Goal: Check status

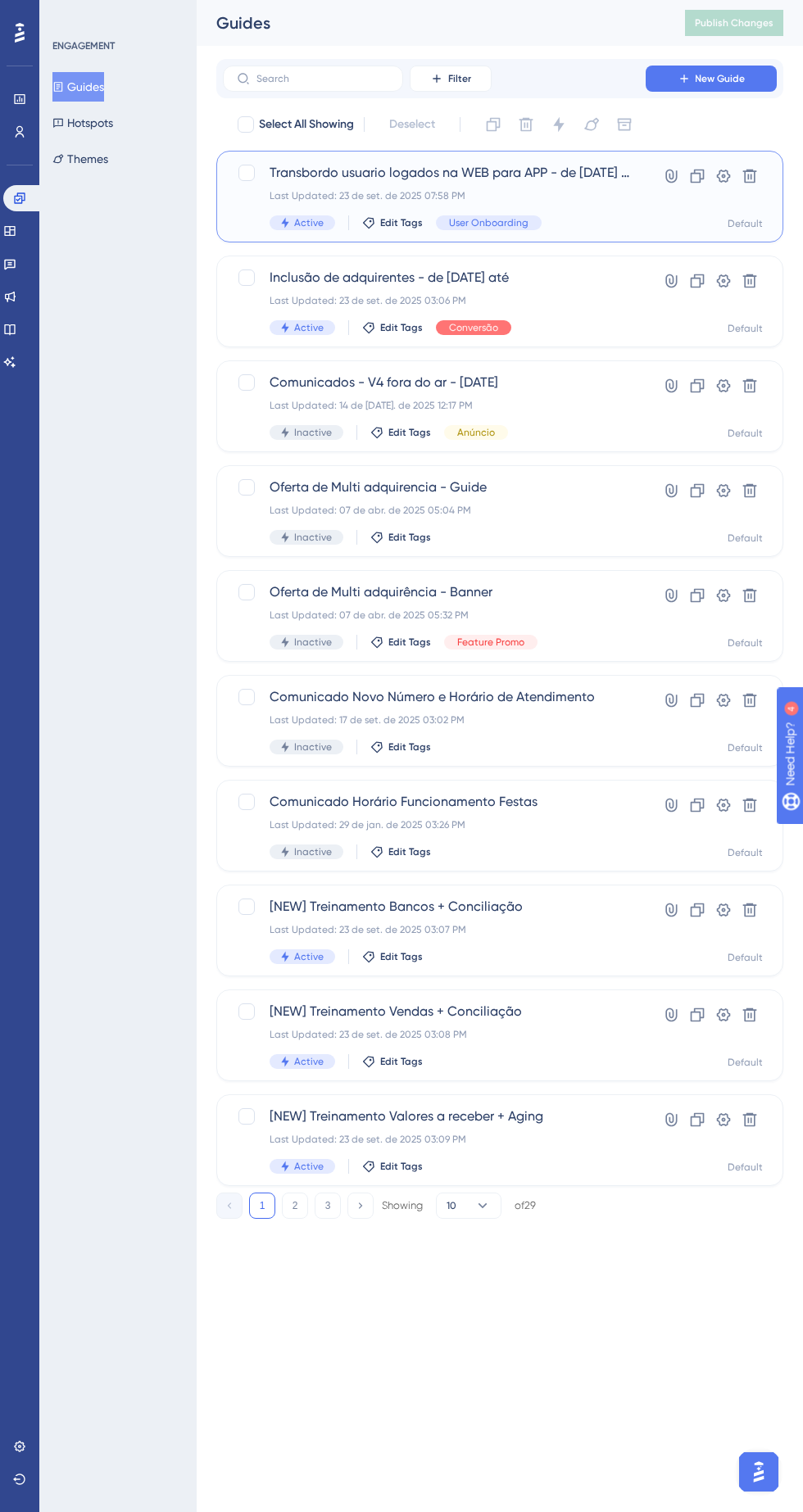
click at [580, 222] on div "Active Edit Tags User Onboarding" at bounding box center [451, 222] width 362 height 15
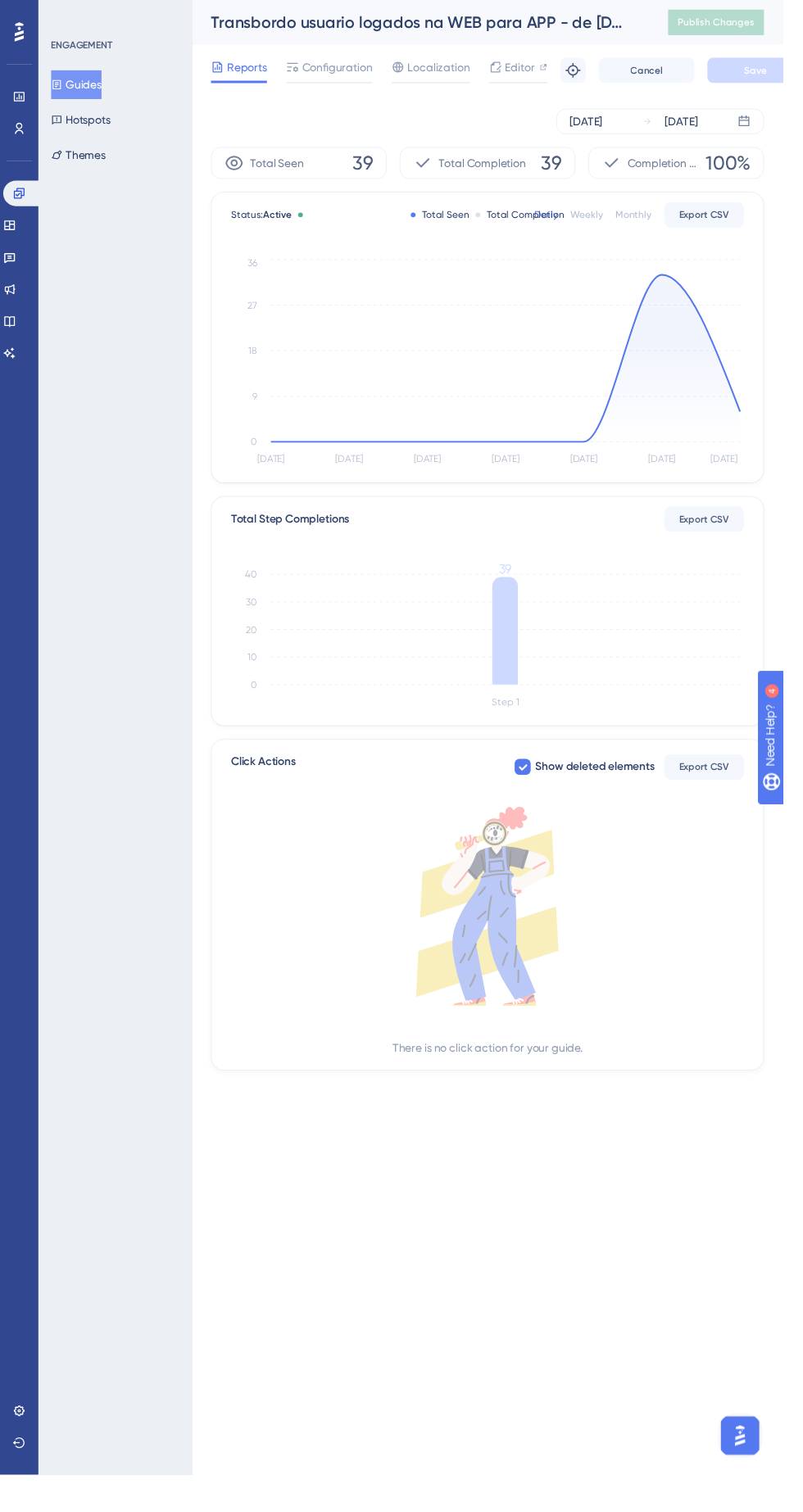
click at [709, 399] on icon at bounding box center [518, 367] width 481 height 171
click at [774, 419] on div "Status: Active Total Seen Total Completion Daily Weekly Monthly Export CSV [DAT…" at bounding box center [499, 345] width 565 height 297
click at [773, 387] on div "Status: Active Total Seen Total Completion Daily Weekly Monthly Export CSV [DAT…" at bounding box center [499, 345] width 565 height 297
click at [777, 429] on div "Status: Active Total Seen Total Completion Daily Weekly Monthly Export CSV [DAT…" at bounding box center [499, 345] width 565 height 297
click at [757, 437] on icon at bounding box center [518, 367] width 481 height 171
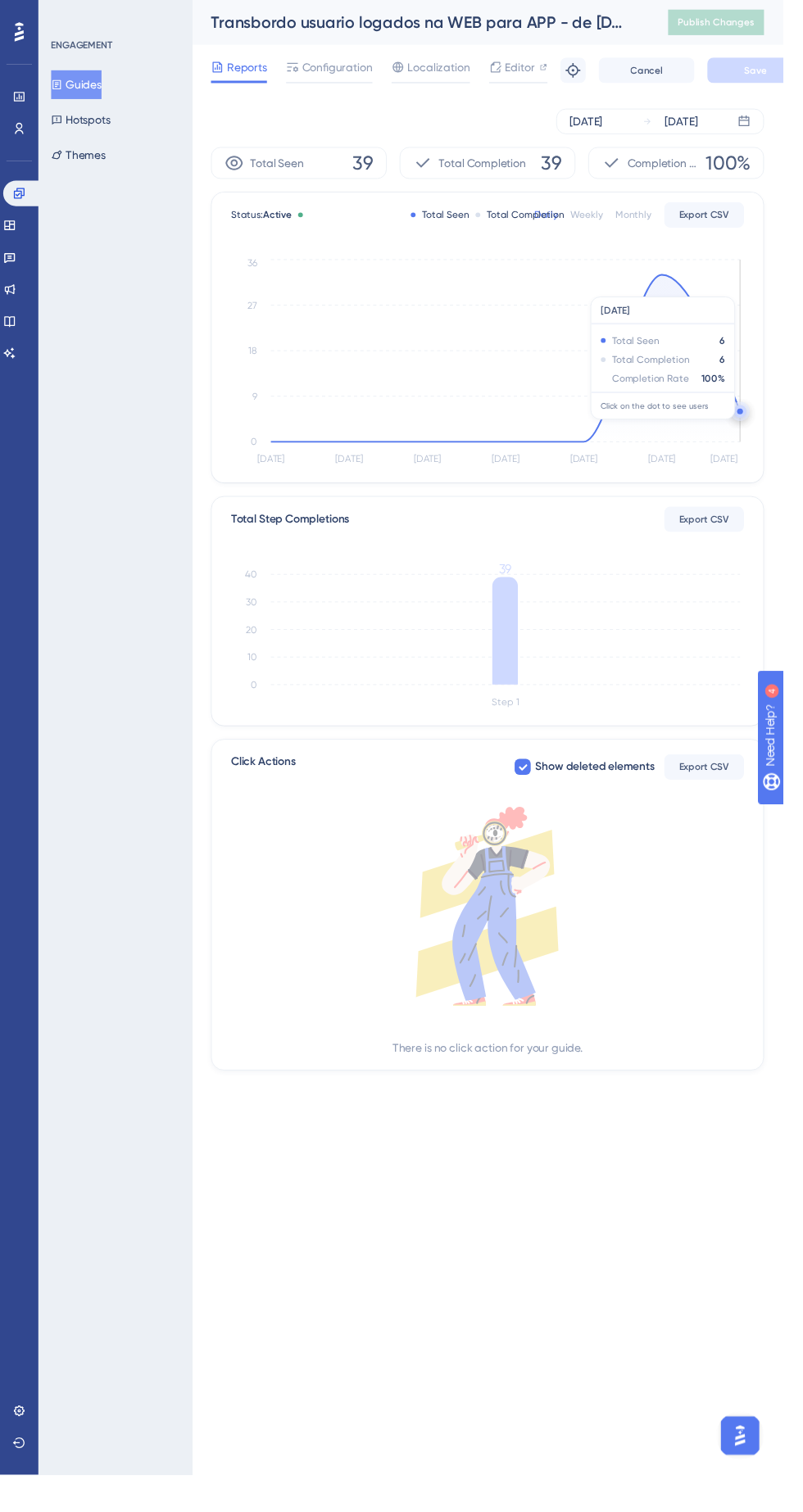
click at [762, 422] on circle at bounding box center [758, 422] width 14 height 14
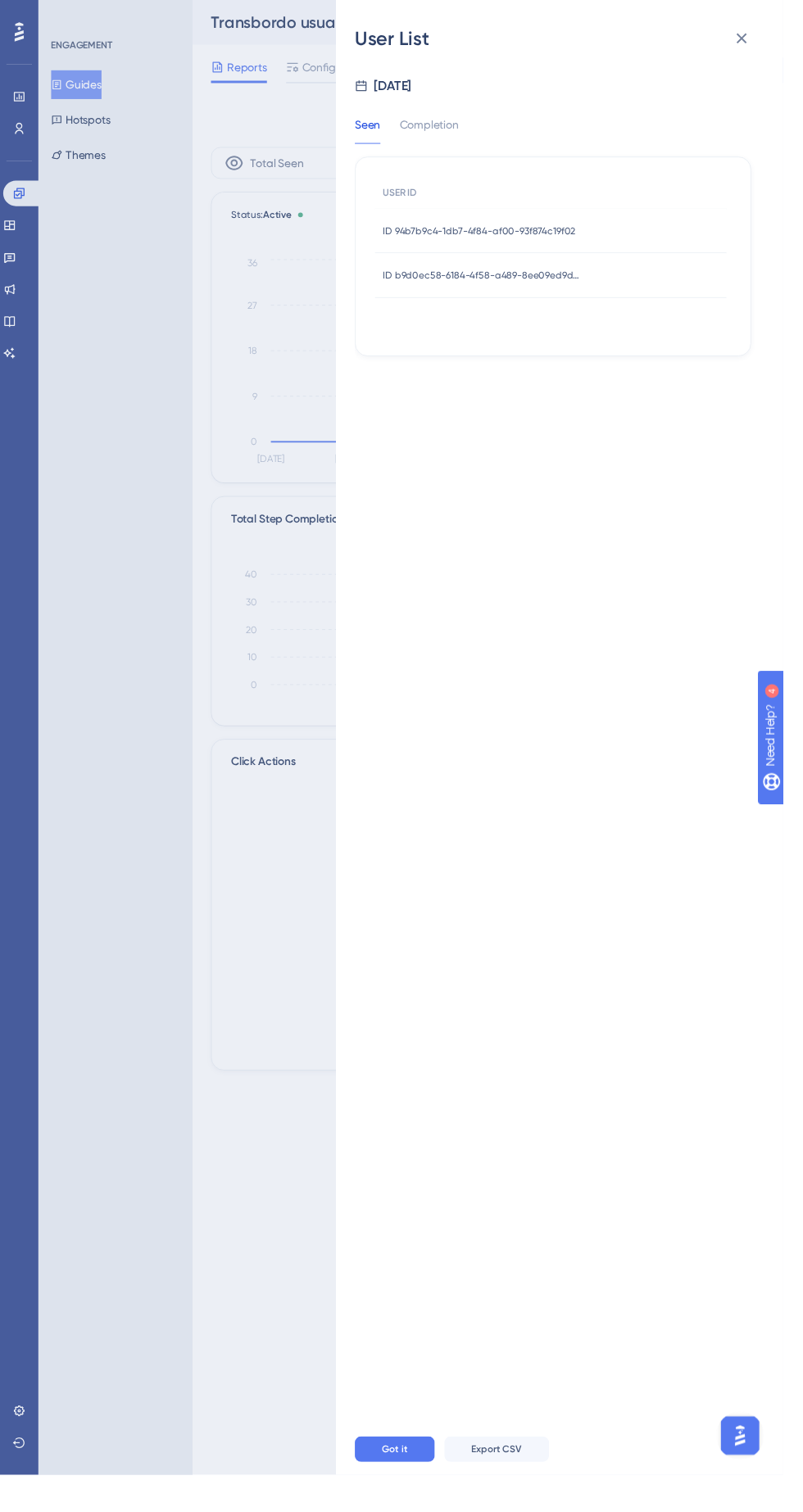
click at [574, 286] on span "ID b9d0ec58-6184-4f58-a489-8ee09ed9dd97" at bounding box center [495, 282] width 205 height 14
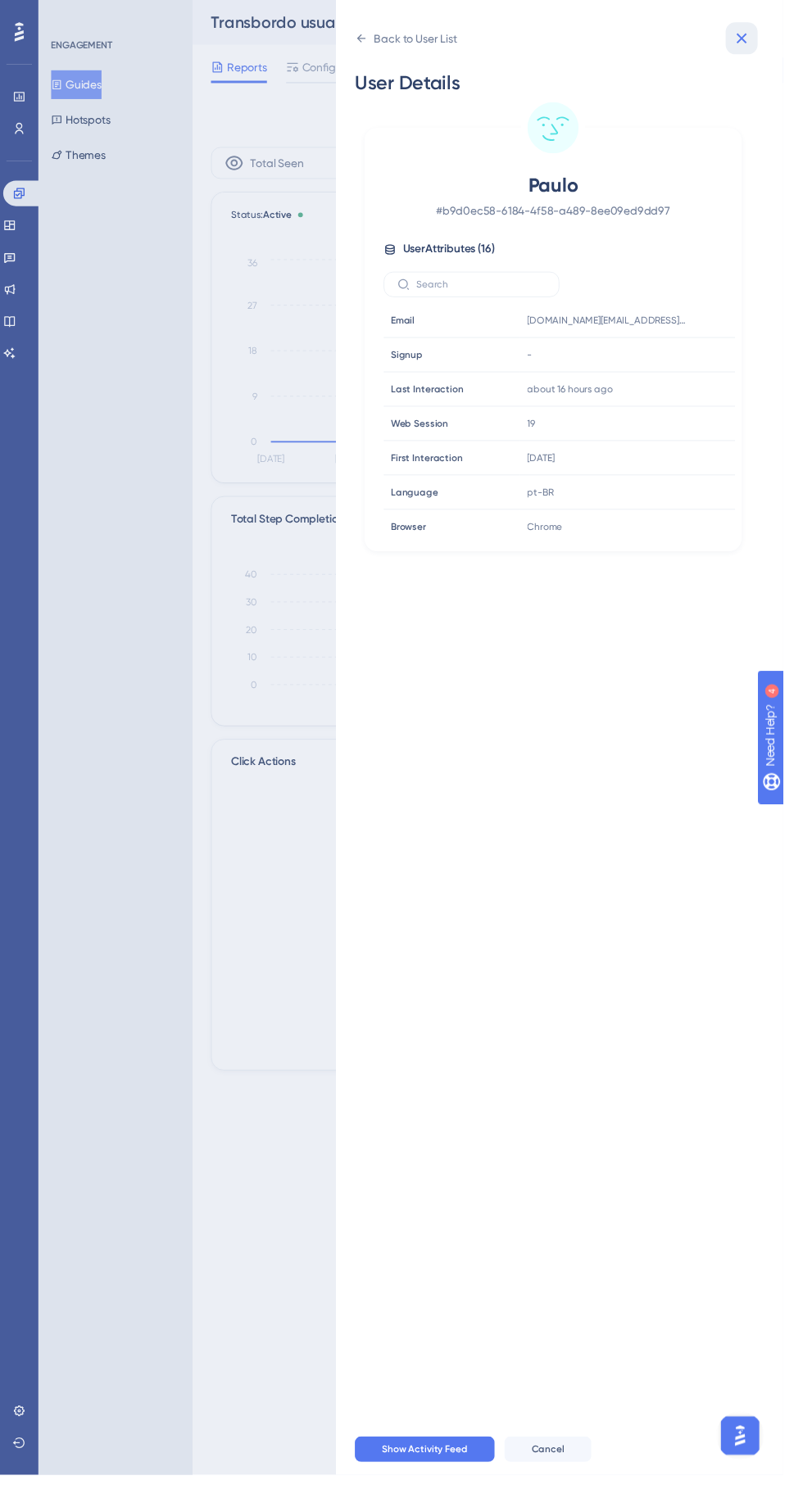
click at [770, 40] on icon at bounding box center [760, 39] width 19 height 19
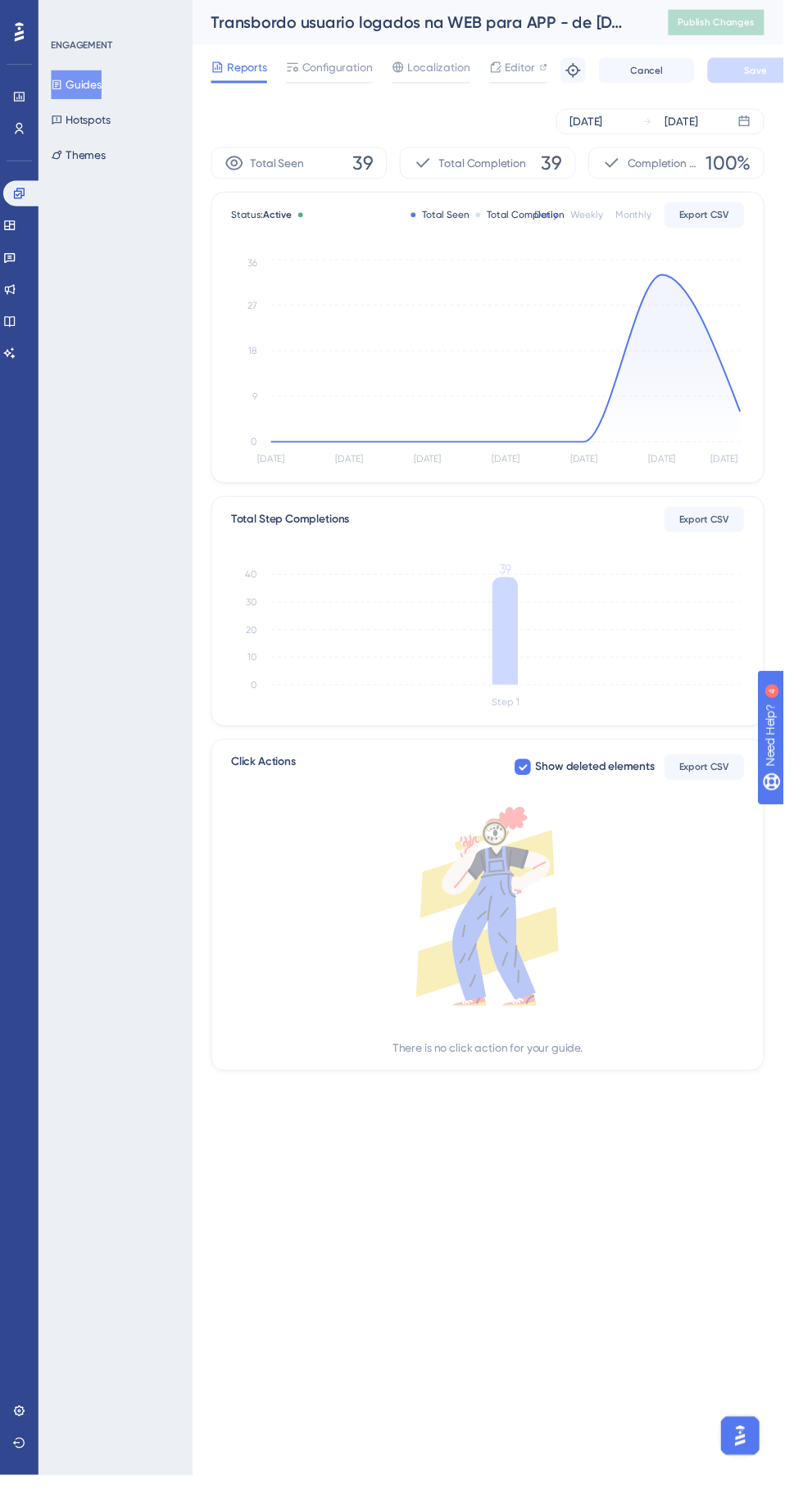
click at [767, 400] on div "Status: Active Total Seen Total Completion Daily Weekly Monthly Export CSV [DAT…" at bounding box center [499, 345] width 565 height 297
click at [757, 403] on icon "[DATE] Sep [DATE] Sep [DATE] Sep [DATE] 0 9 18 27 36" at bounding box center [500, 371] width 526 height 220
click at [735, 135] on div "[DATE] [DATE]" at bounding box center [676, 124] width 213 height 26
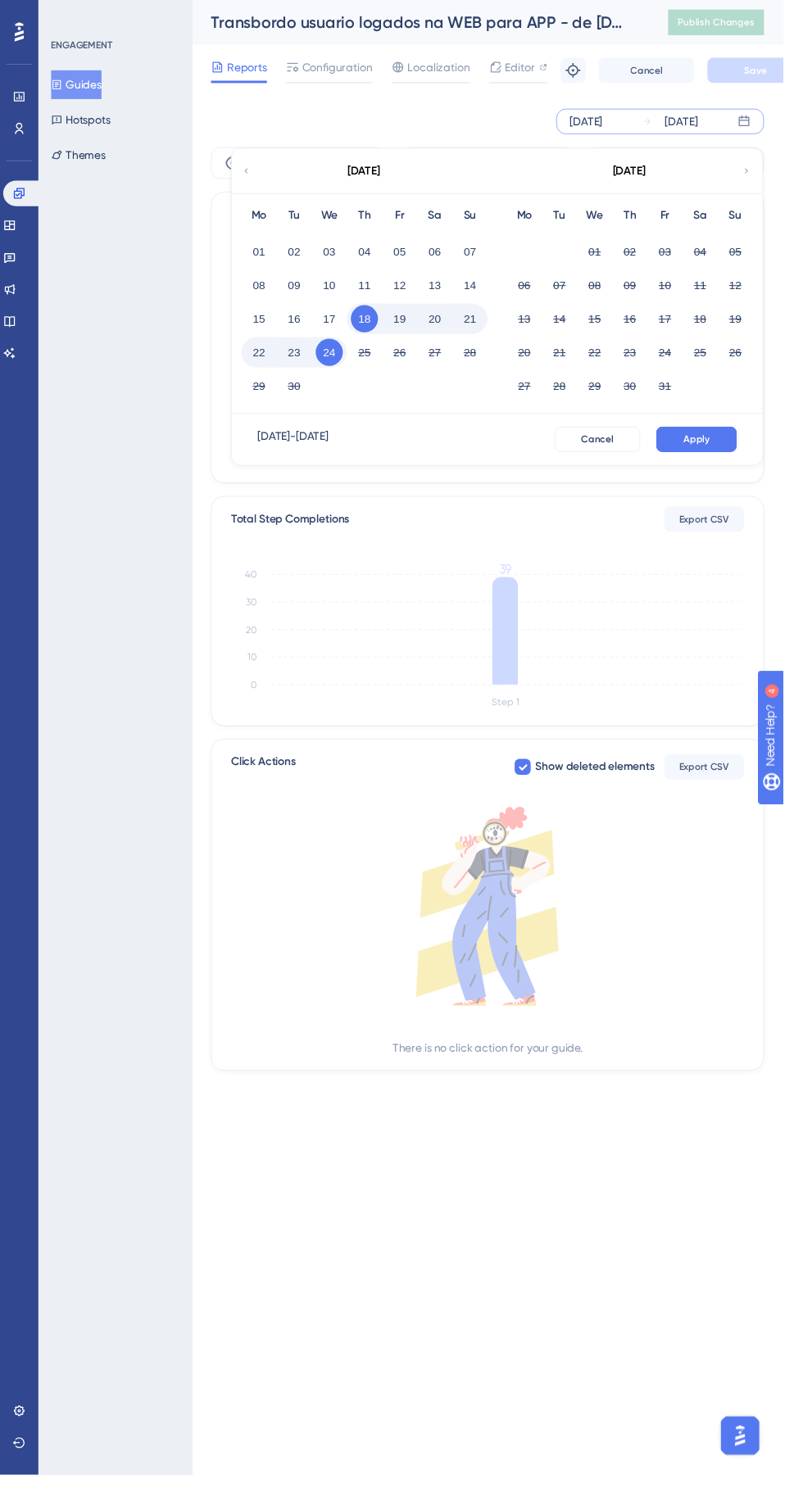
click at [336, 367] on button "24" at bounding box center [337, 361] width 28 height 28
click at [741, 449] on button "Apply" at bounding box center [714, 450] width 83 height 26
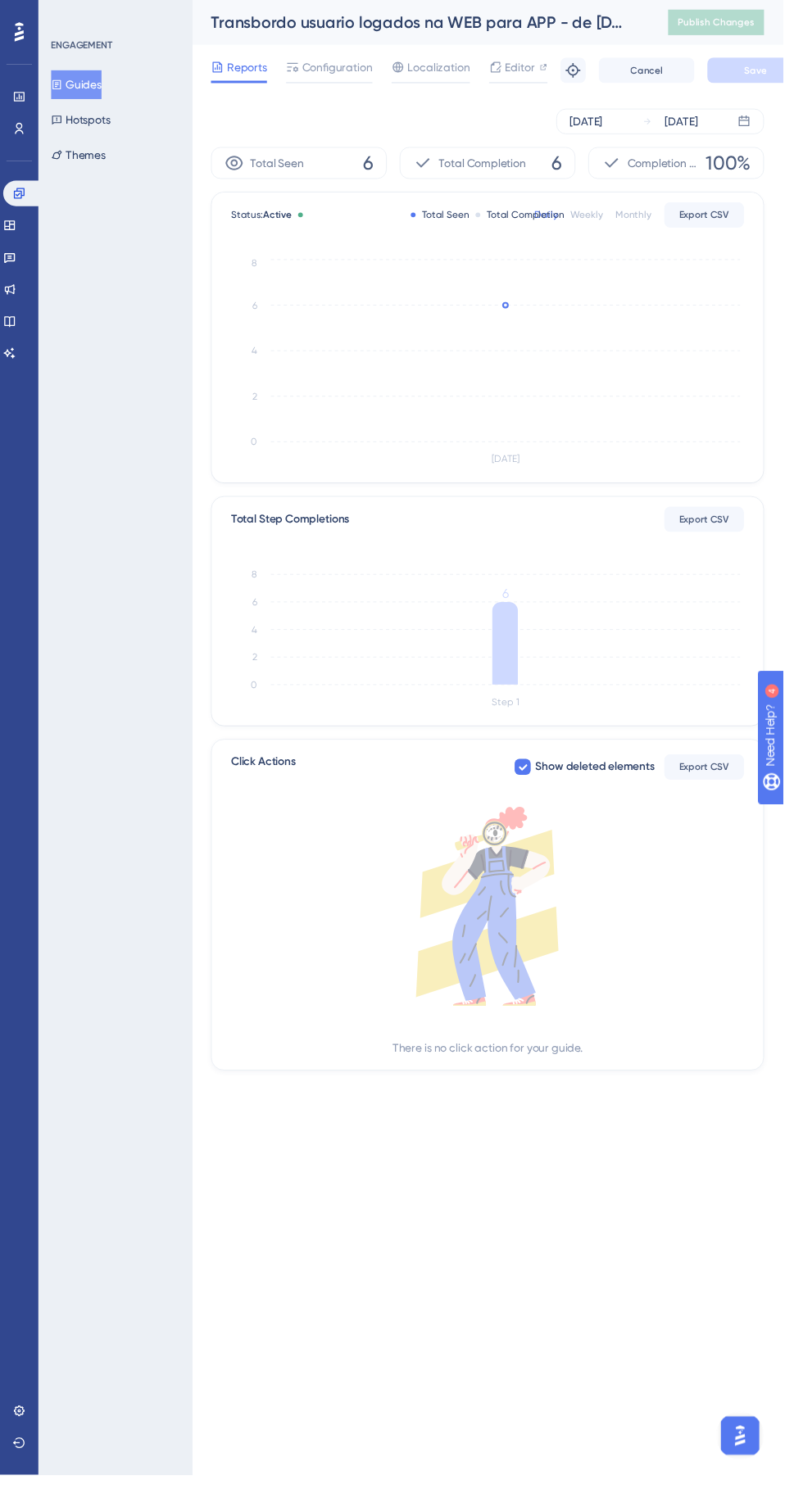
click at [518, 664] on icon at bounding box center [518, 661] width 26 height 85
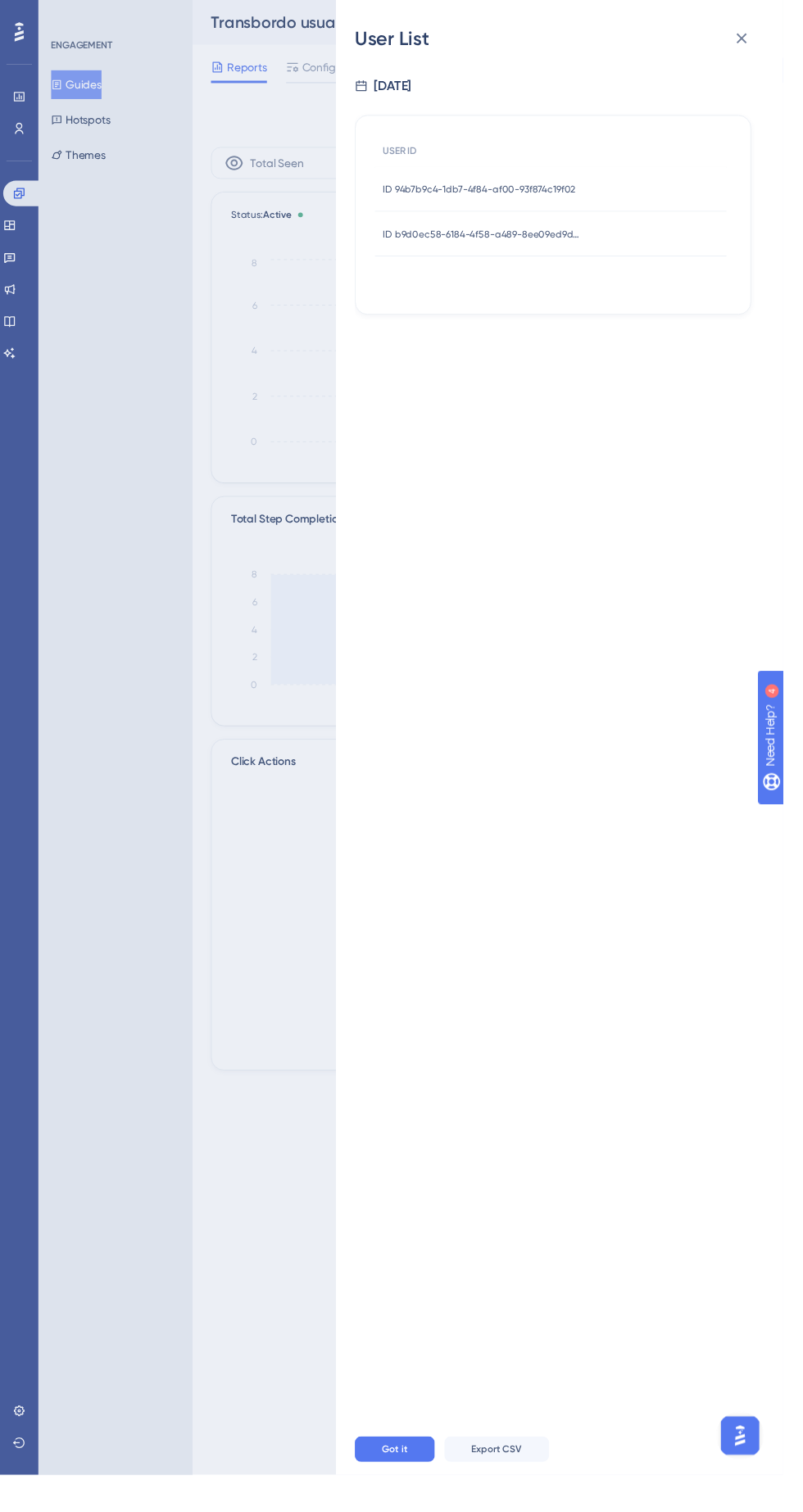
click at [556, 190] on span "ID 94b7b9c4-1db7-4f84-af00-93f874c19f02" at bounding box center [491, 194] width 197 height 14
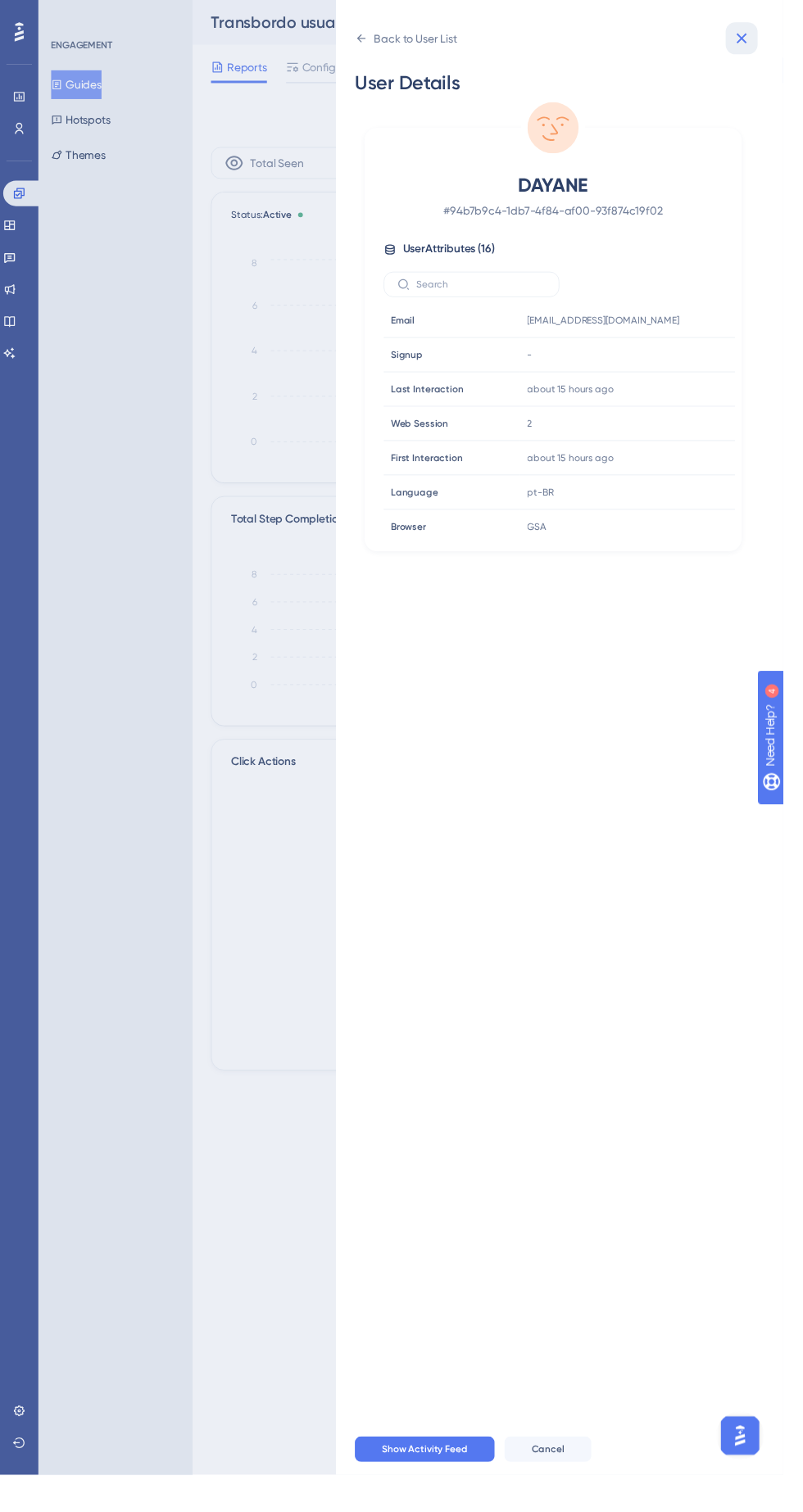
click at [770, 36] on icon at bounding box center [760, 39] width 19 height 19
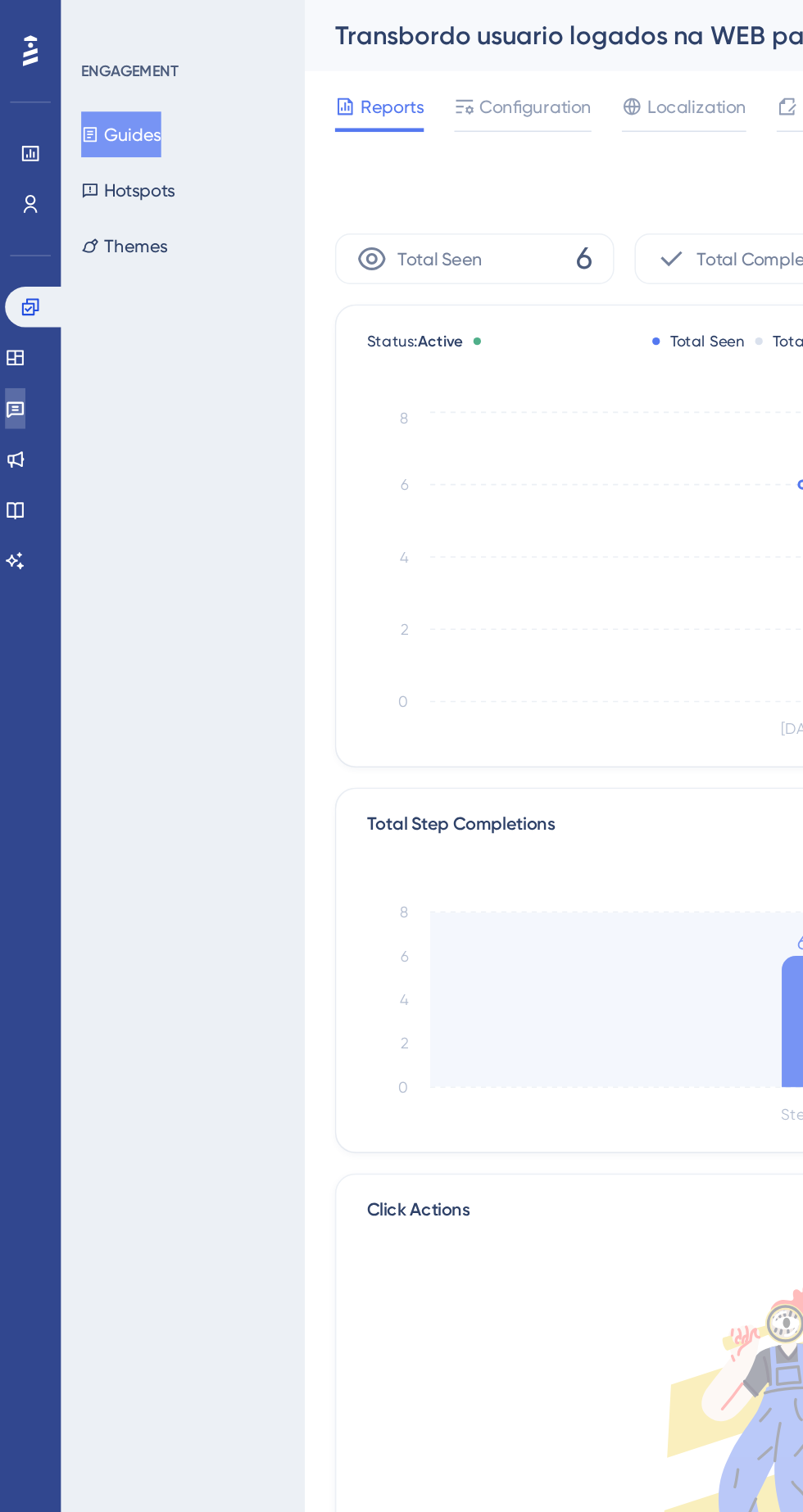
click at [16, 269] on icon at bounding box center [10, 264] width 14 height 14
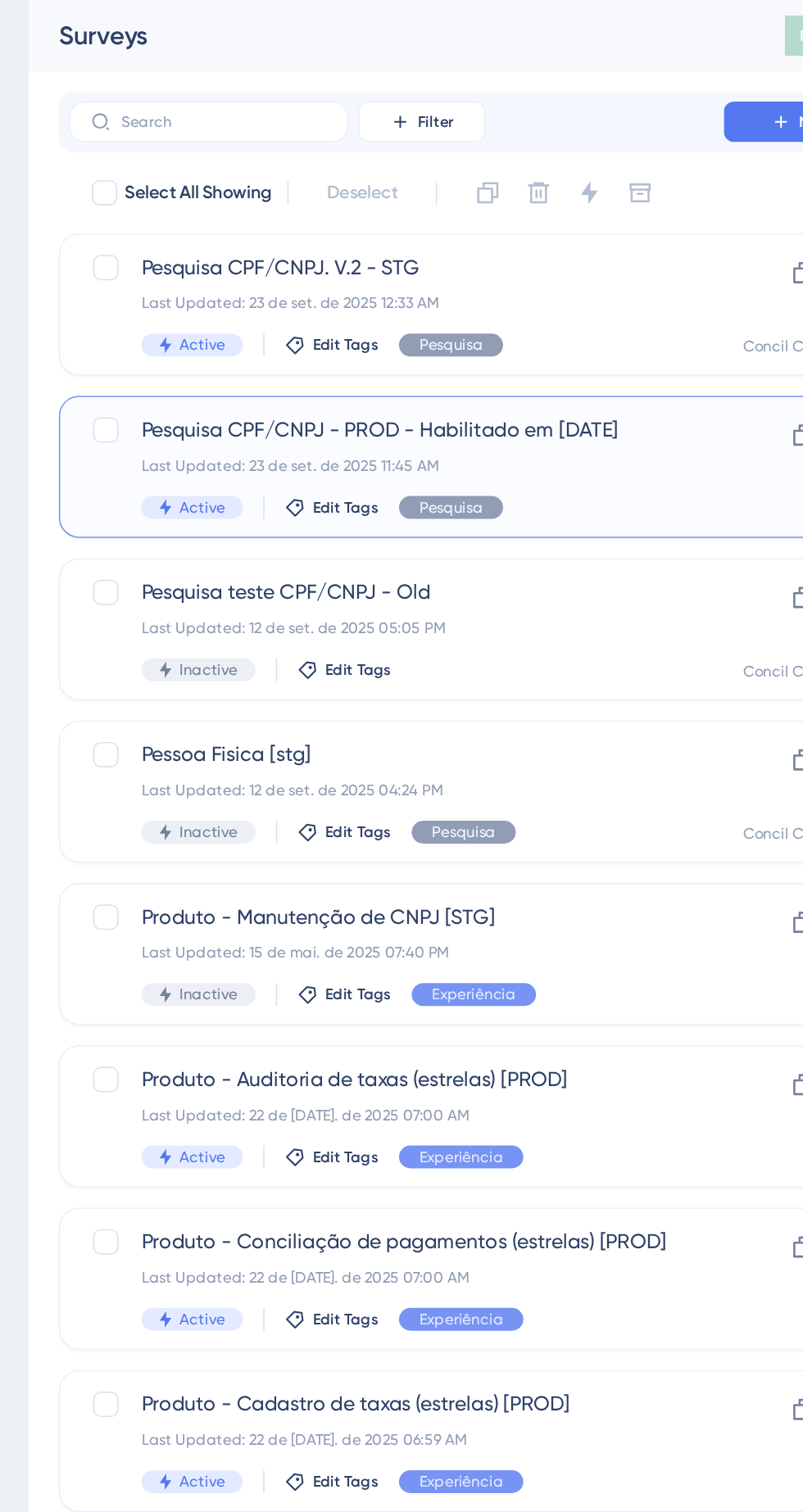
click at [559, 300] on div "Last Updated: 23 de set. de 2025 11:45 AM" at bounding box center [434, 301] width 329 height 14
